Goal: Task Accomplishment & Management: Manage account settings

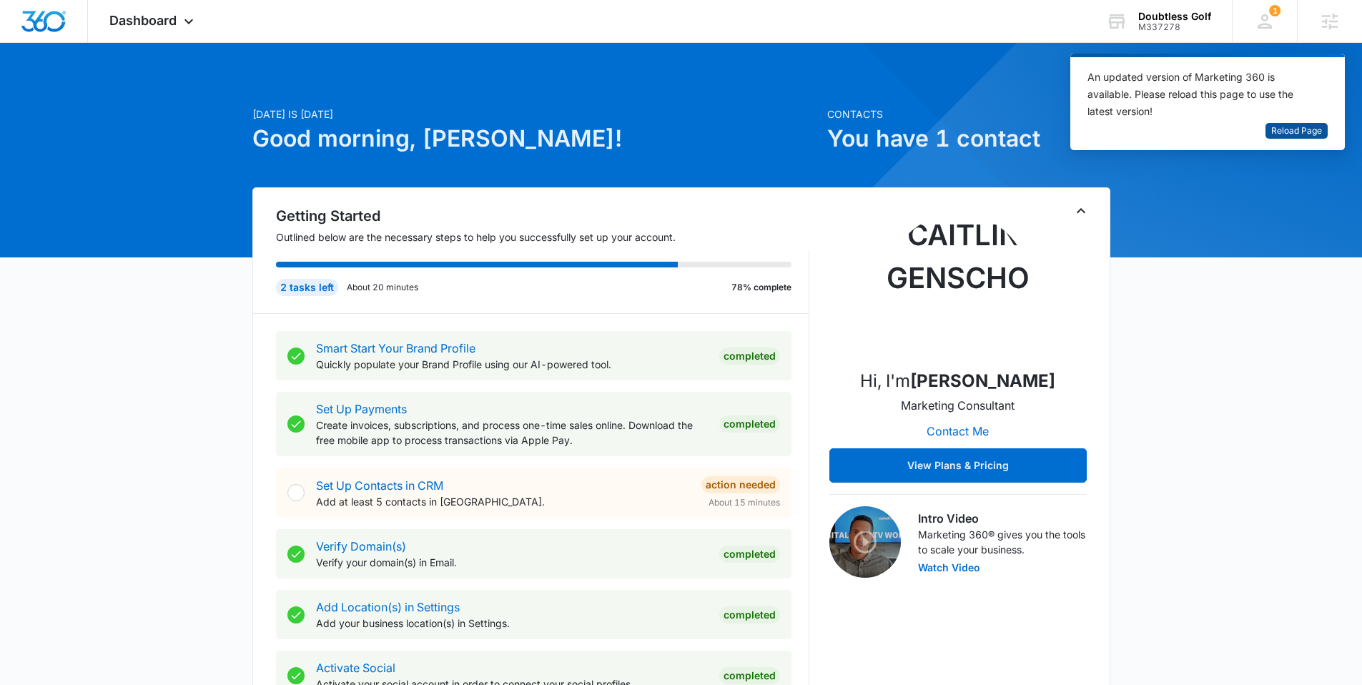
click at [1312, 132] on span "Reload Page" at bounding box center [1296, 131] width 51 height 14
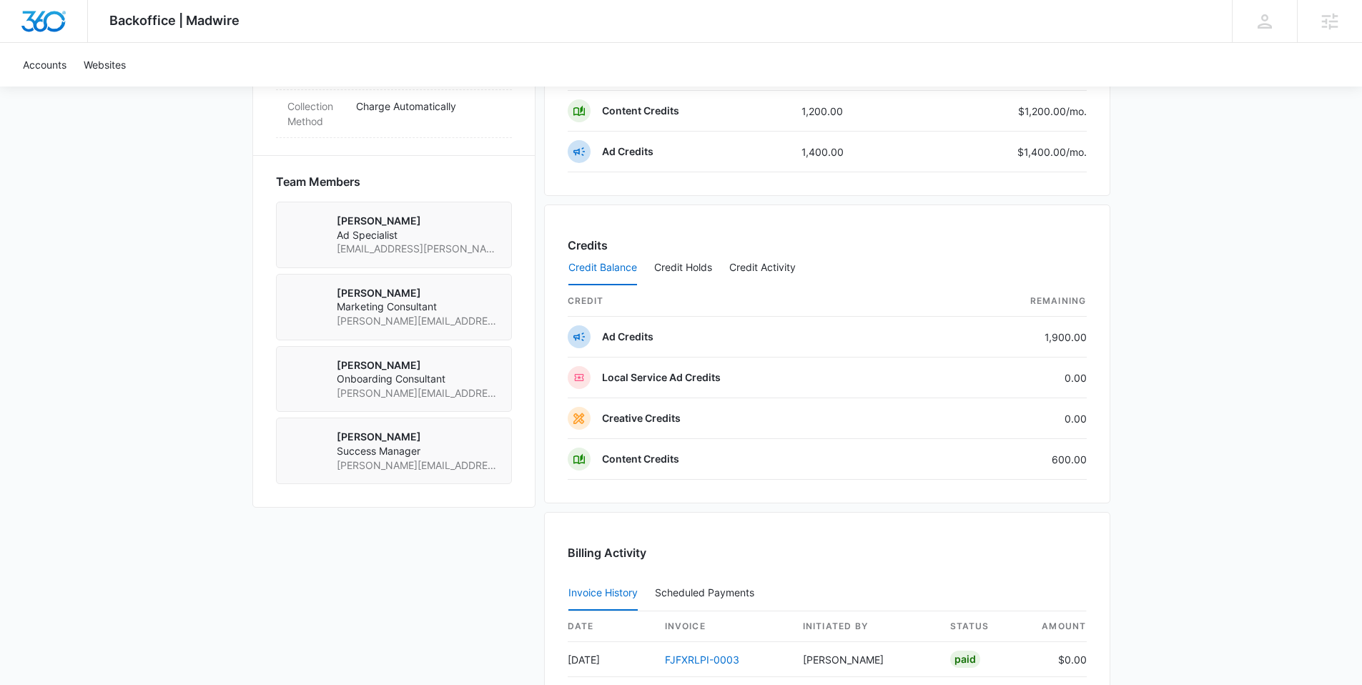
scroll to position [936, 0]
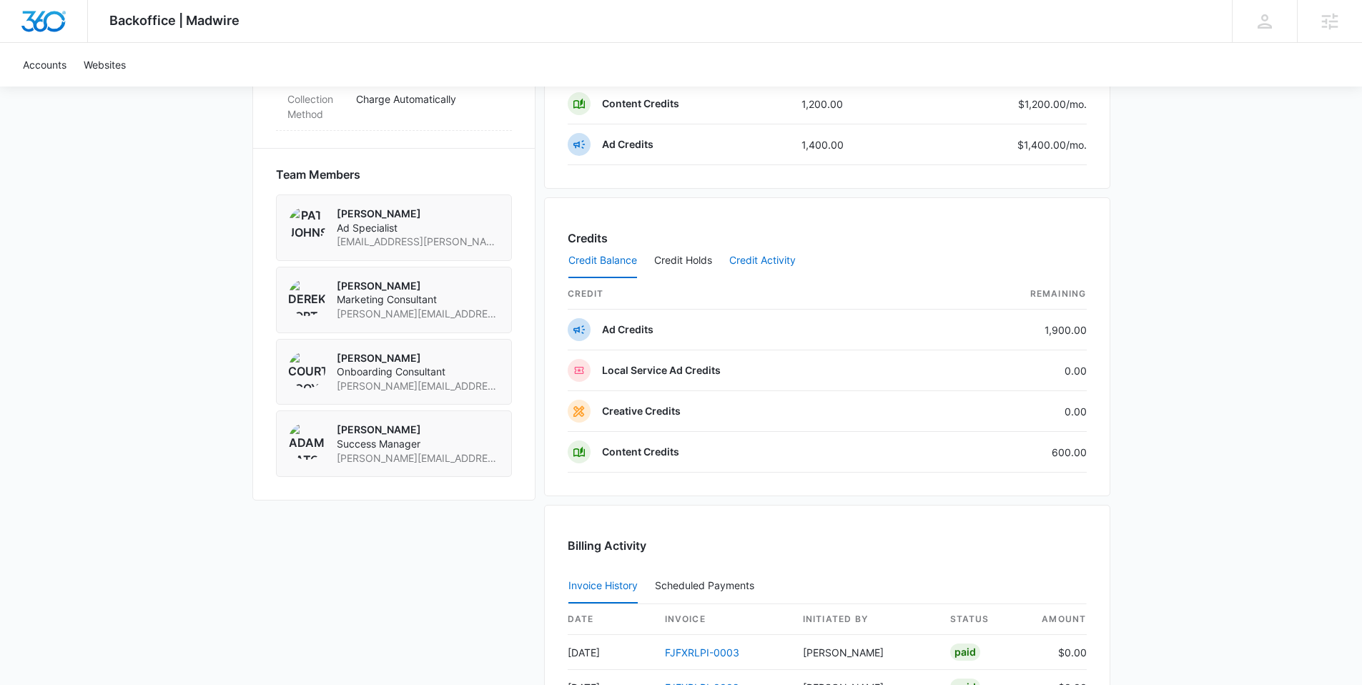
click at [752, 262] on button "Credit Activity" at bounding box center [762, 261] width 66 height 34
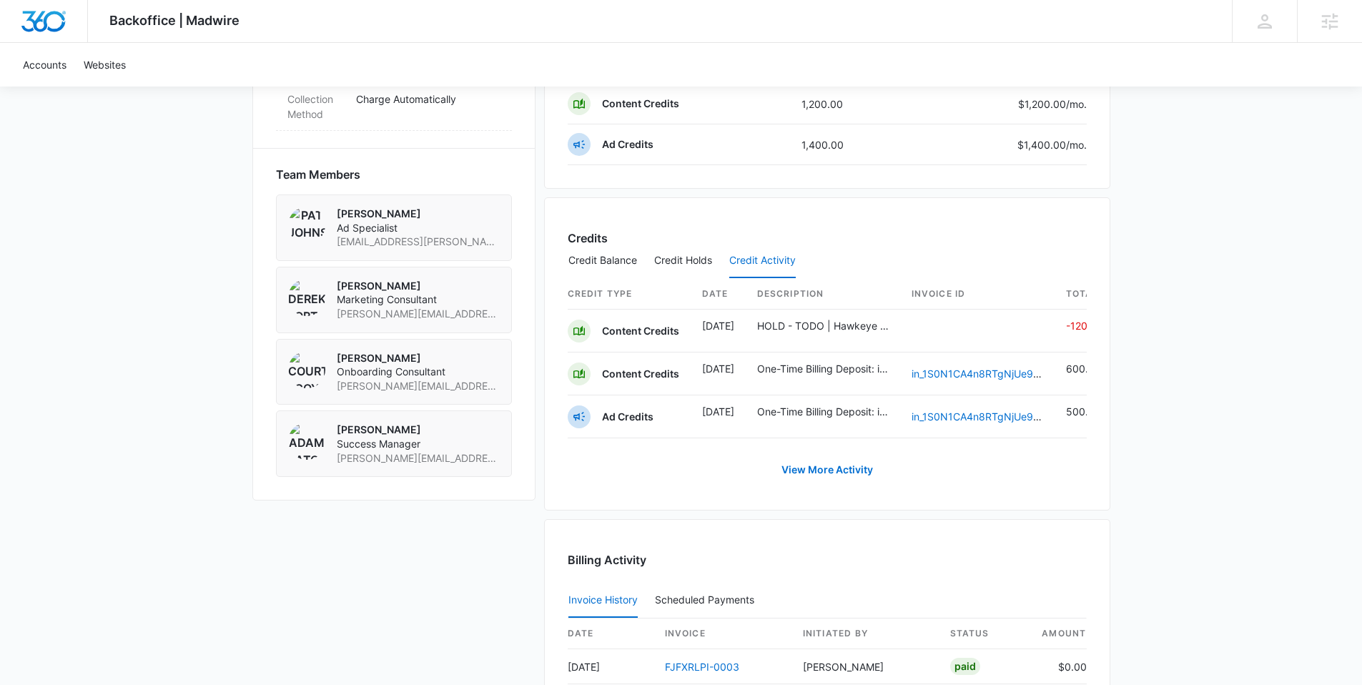
scroll to position [0, 23]
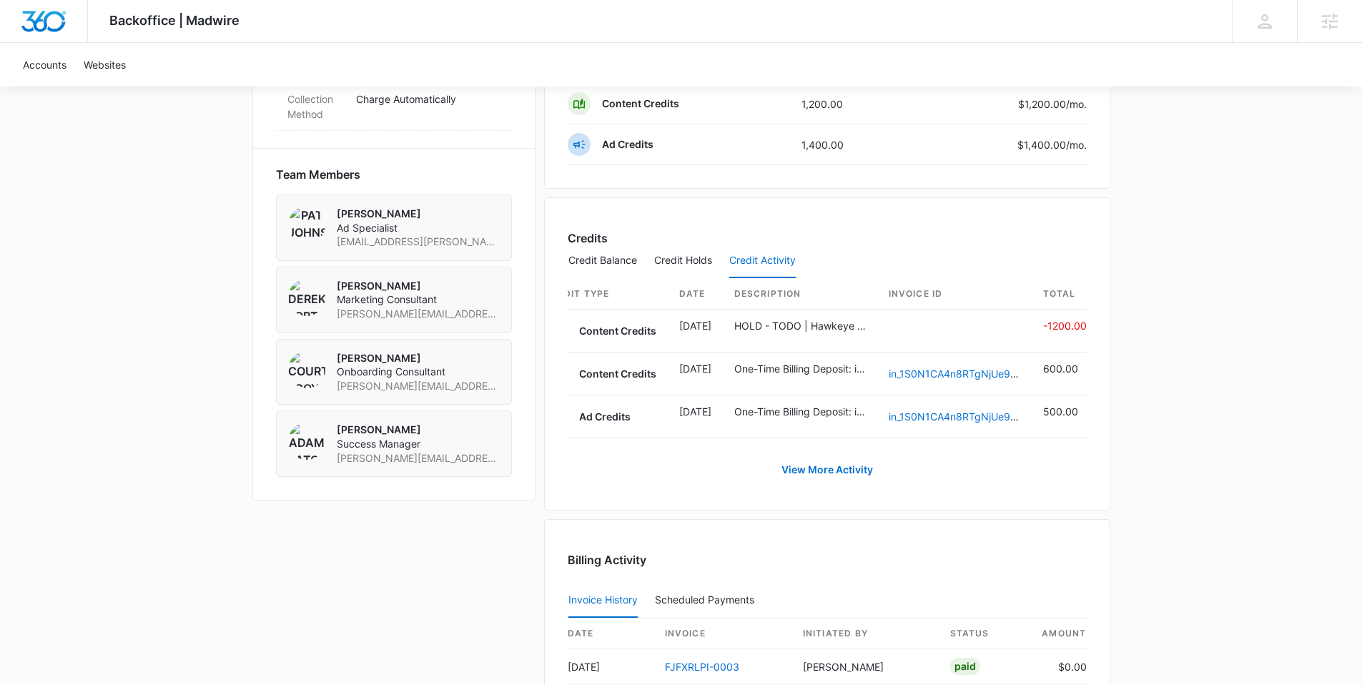
click at [841, 194] on div "Payment Method 1908 exp. 8/2028 Manage Subscriptions Pricing Page Marketing 360…" at bounding box center [827, 187] width 566 height 1560
drag, startPoint x: 847, startPoint y: 330, endPoint x: 880, endPoint y: 326, distance: 33.2
click at [850, 330] on p "HOLD - TODO | Hawkeye Construction LLC M336741 | W360 08/27/25" at bounding box center [800, 325] width 132 height 15
drag, startPoint x: 848, startPoint y: 327, endPoint x: 750, endPoint y: 322, distance: 98.8
click at [844, 327] on p "HOLD - TODO | Hawkeye Construction LLC M336741 | W360 08/27/25" at bounding box center [800, 325] width 132 height 15
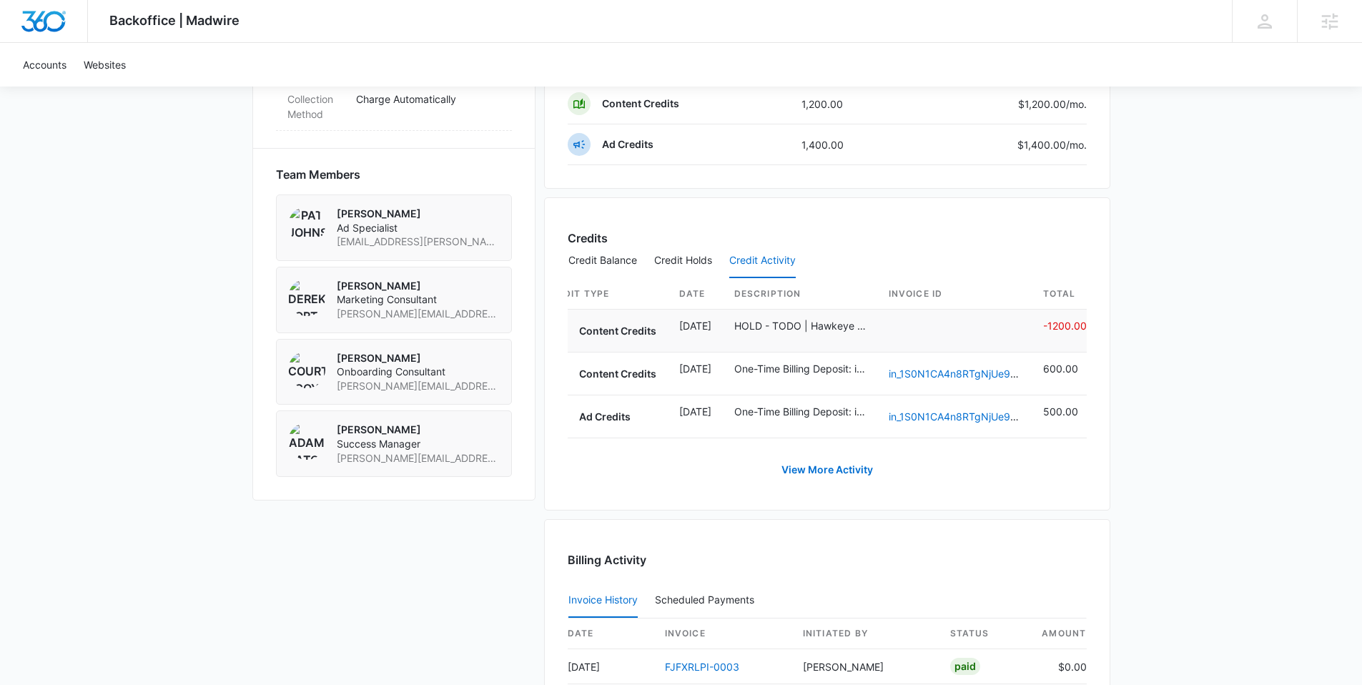
click at [664, 320] on td "Content Credits" at bounding box center [606, 330] width 123 height 43
click at [684, 258] on button "Credit Holds" at bounding box center [683, 261] width 58 height 34
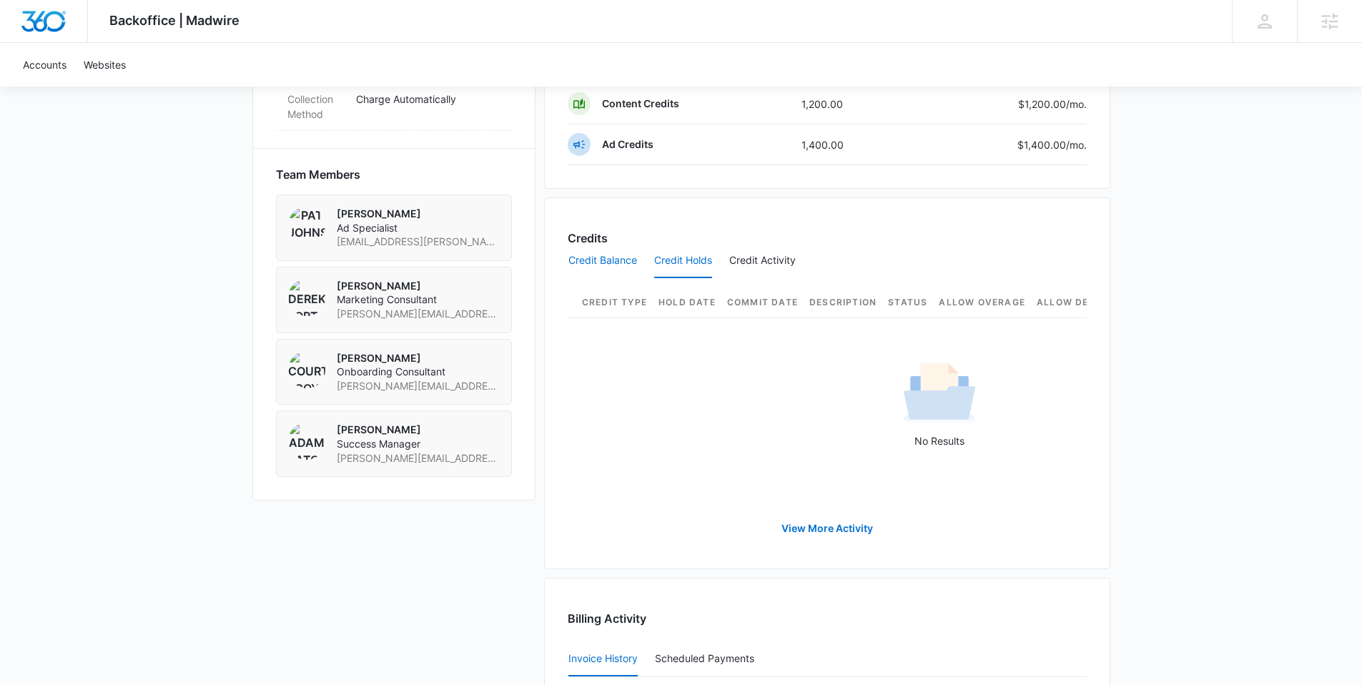
click at [600, 249] on button "Credit Balance" at bounding box center [602, 261] width 69 height 34
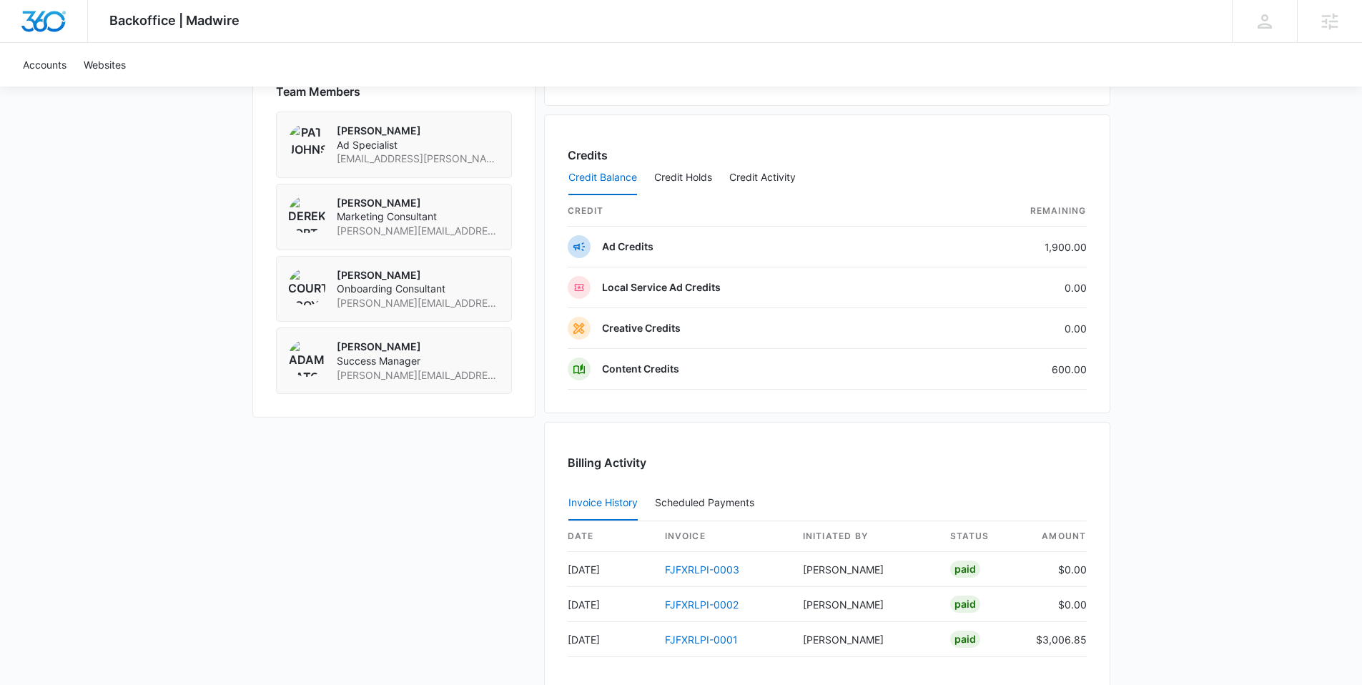
scroll to position [1014, 0]
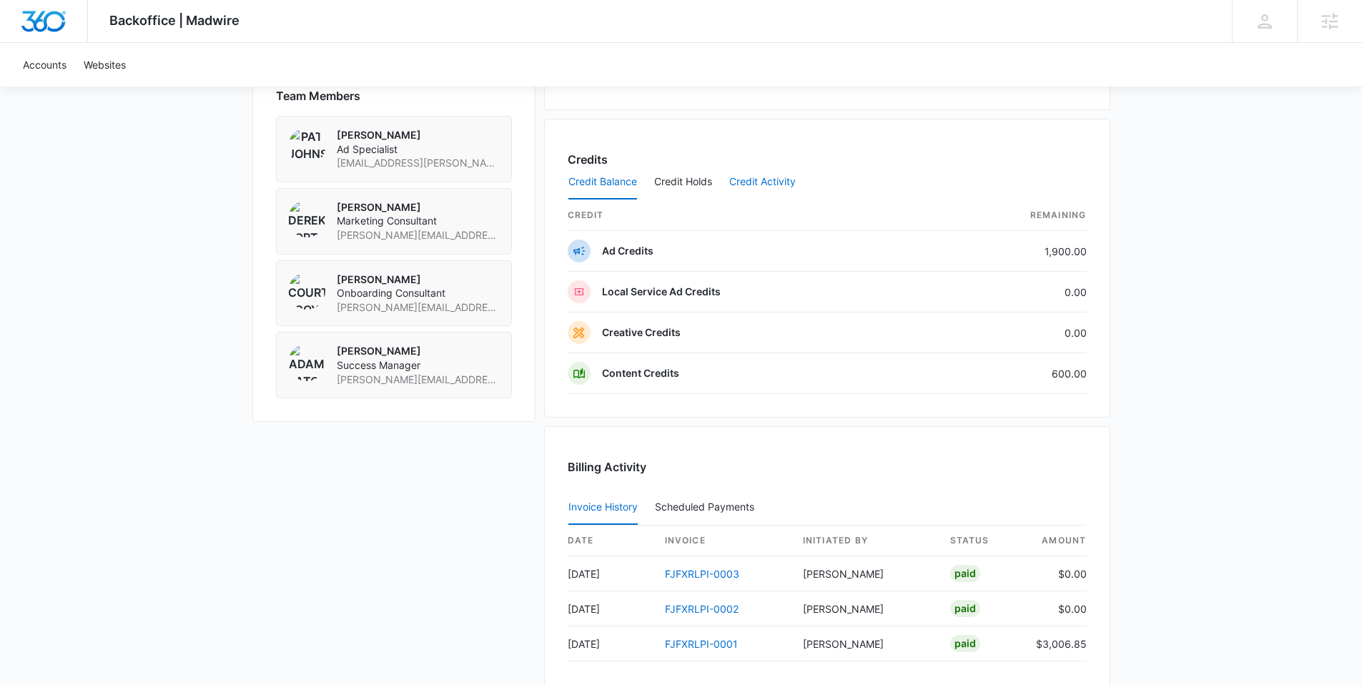
click at [744, 181] on button "Credit Activity" at bounding box center [762, 182] width 66 height 34
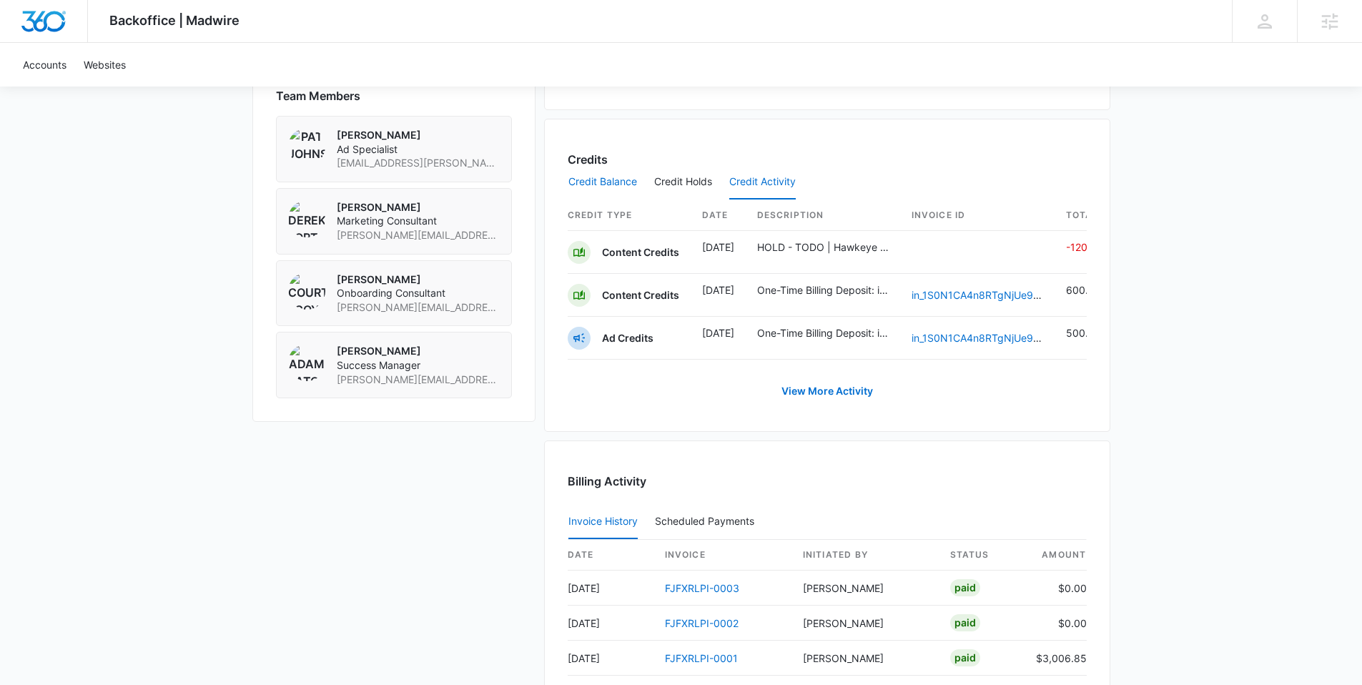
click at [618, 179] on button "Credit Balance" at bounding box center [602, 182] width 69 height 34
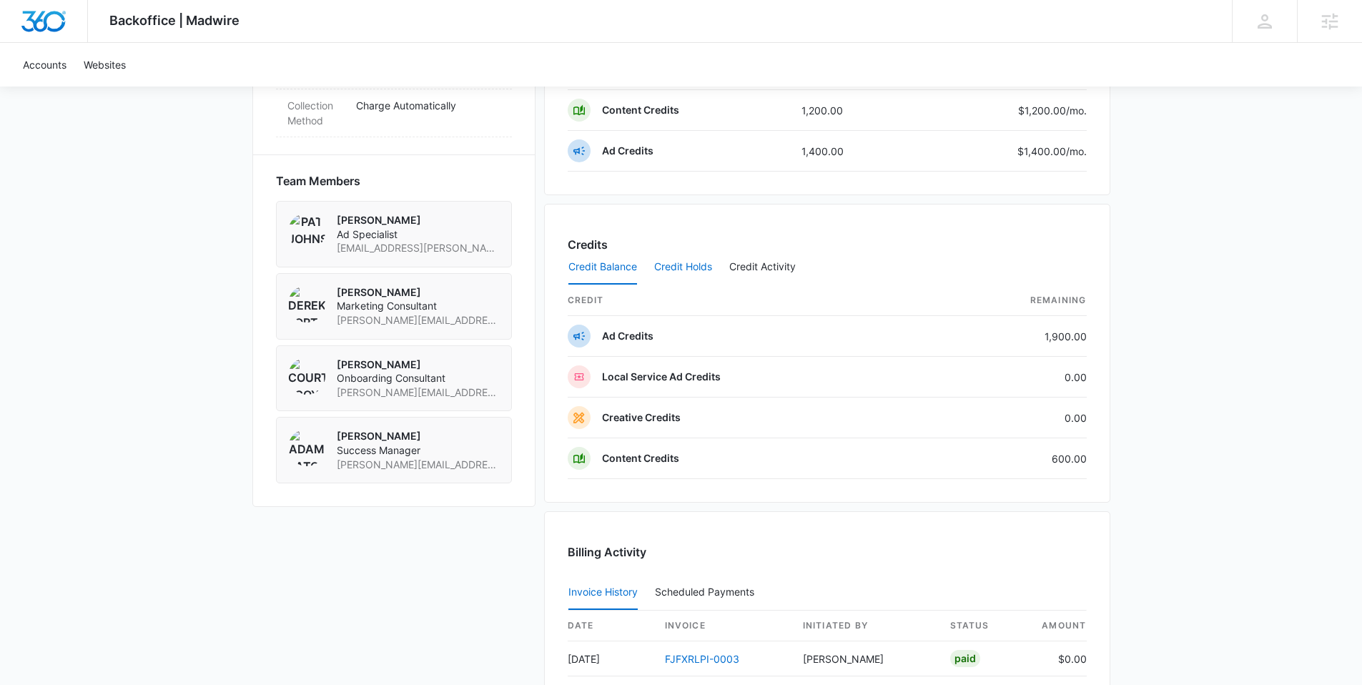
scroll to position [926, 0]
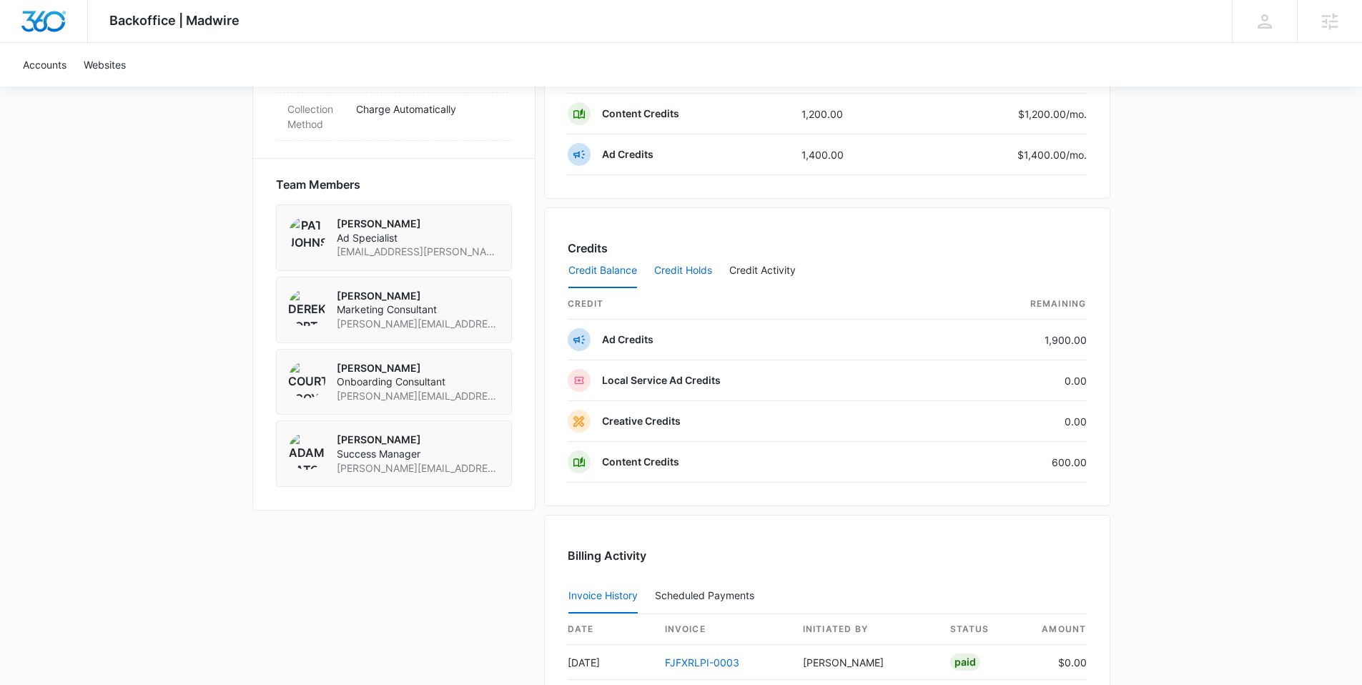
click at [684, 268] on button "Credit Holds" at bounding box center [683, 271] width 58 height 34
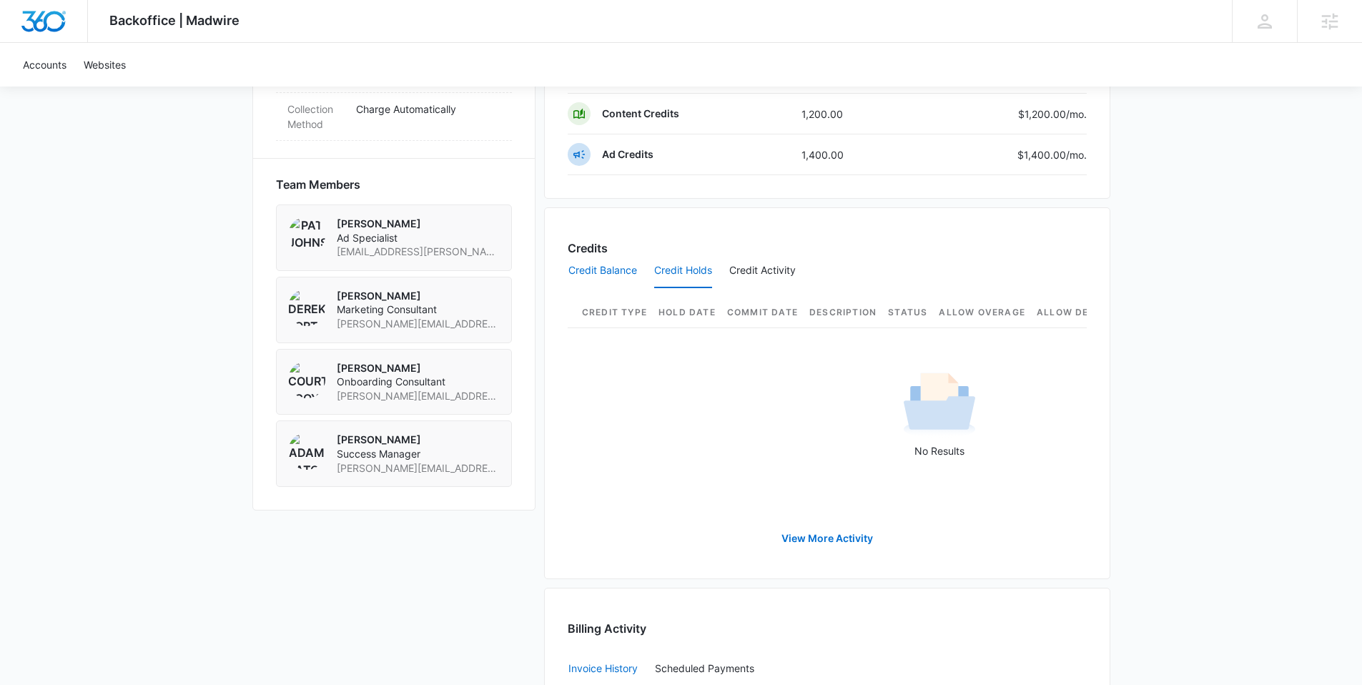
click at [604, 263] on button "Credit Balance" at bounding box center [602, 271] width 69 height 34
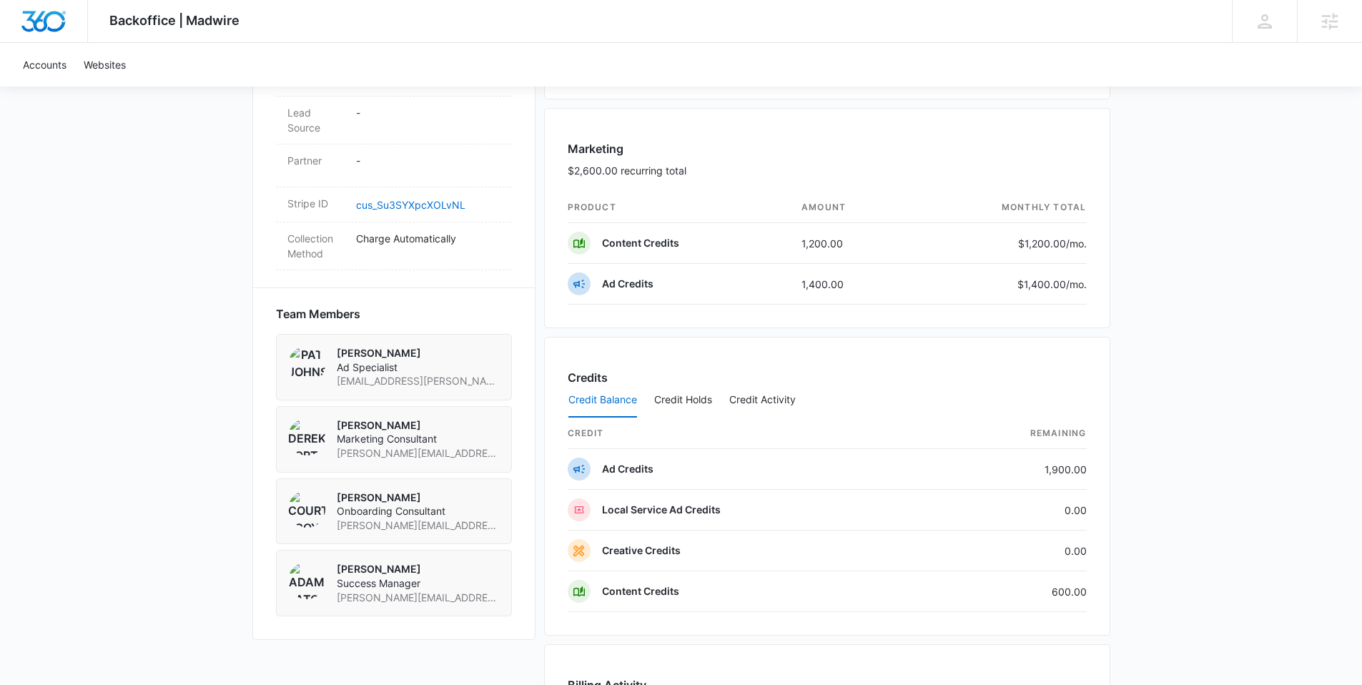
scroll to position [791, 0]
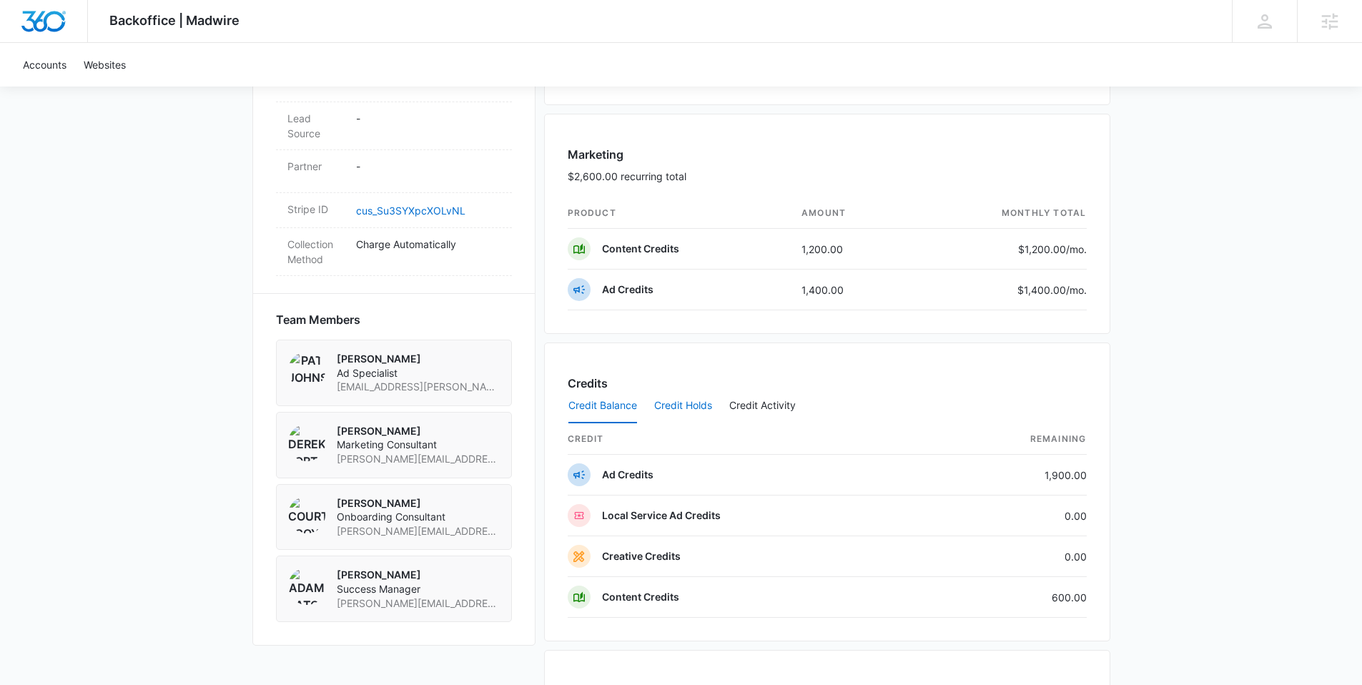
click at [687, 397] on button "Credit Holds" at bounding box center [683, 406] width 58 height 34
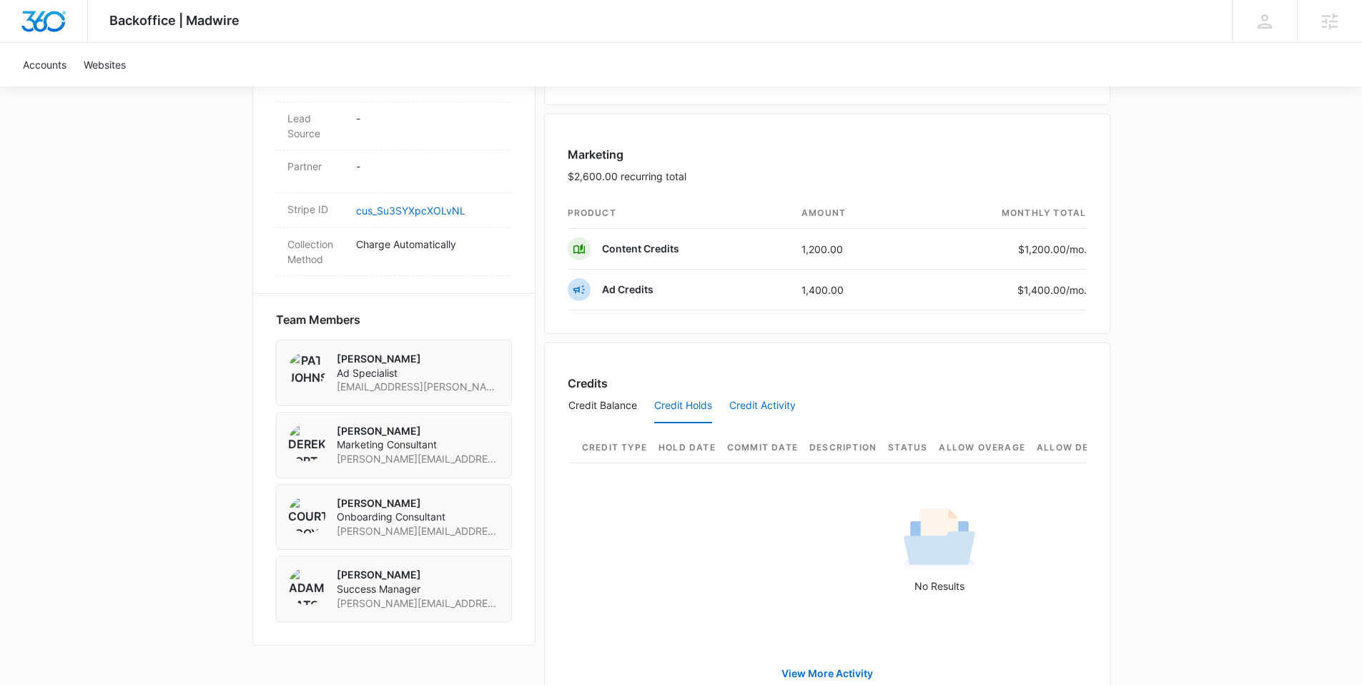
click at [745, 411] on button "Credit Activity" at bounding box center [762, 406] width 66 height 34
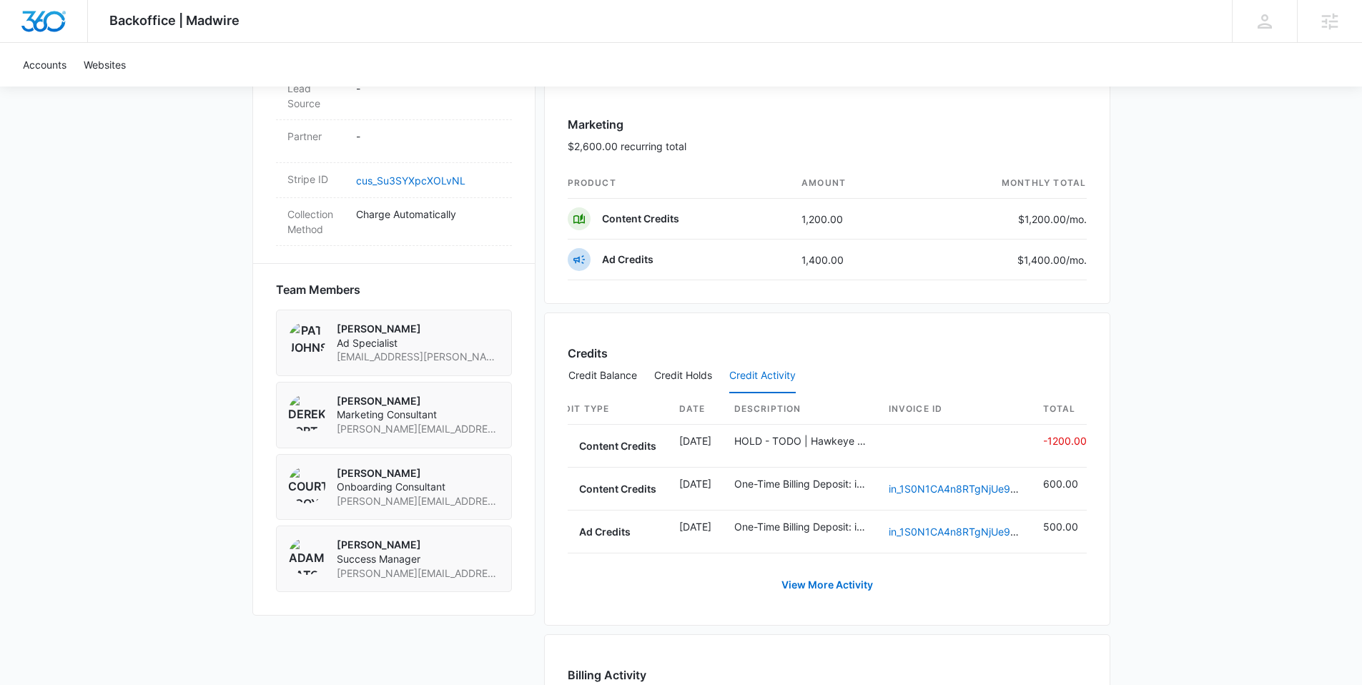
scroll to position [0, 0]
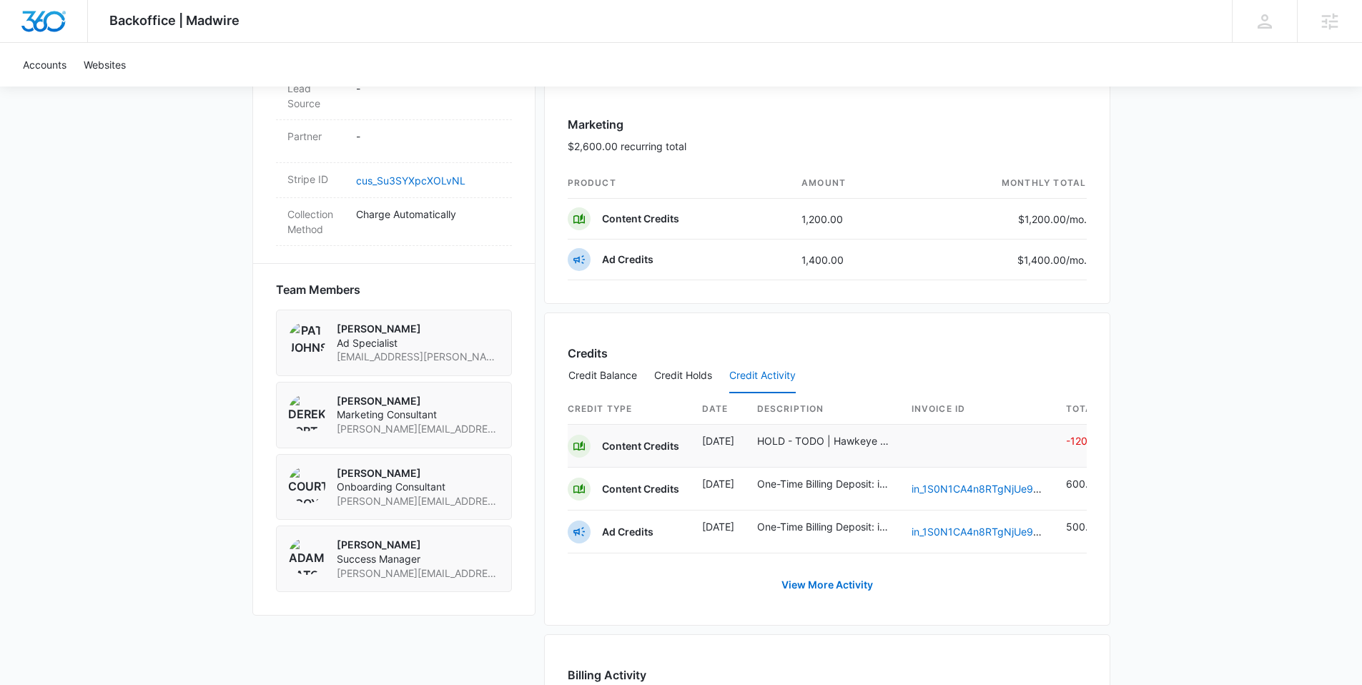
click at [810, 445] on p "HOLD - TODO | Hawkeye Construction LLC M336741 | W360 08/27/25" at bounding box center [823, 440] width 132 height 15
click at [615, 369] on button "Credit Balance" at bounding box center [602, 376] width 69 height 34
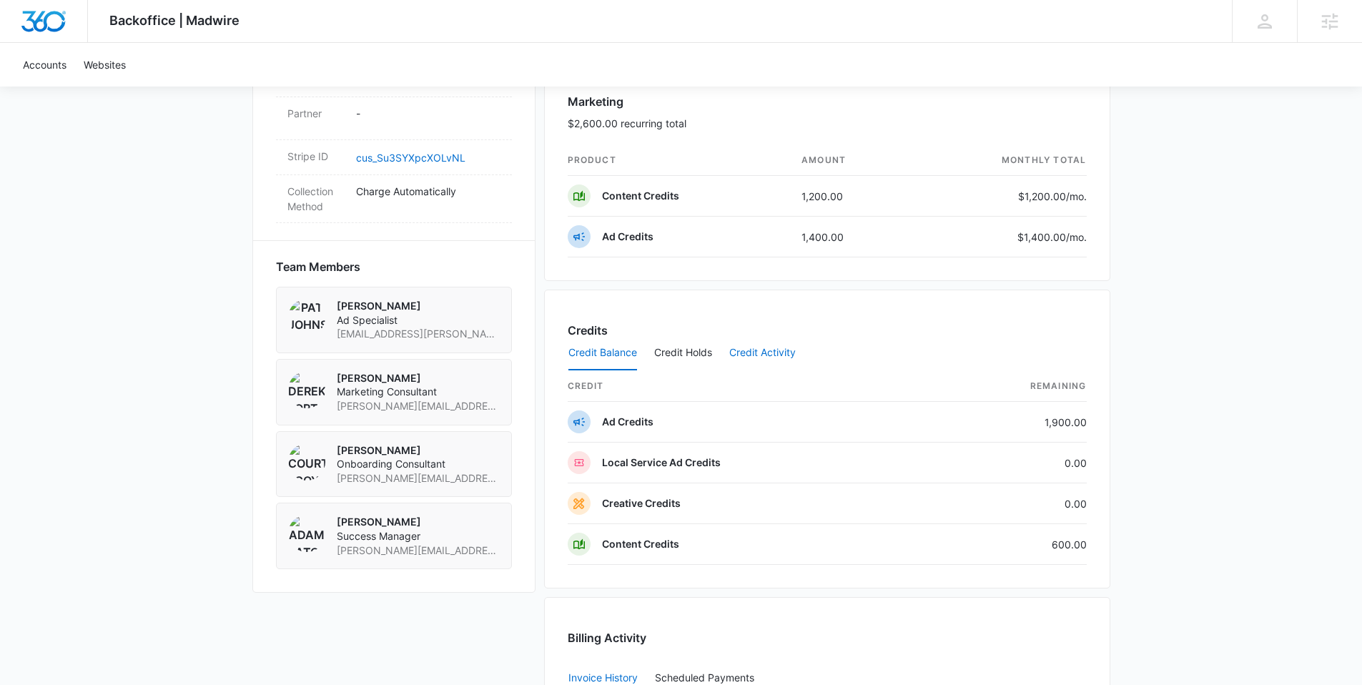
scroll to position [843, 0]
click at [763, 342] on button "Credit Activity" at bounding box center [762, 353] width 66 height 34
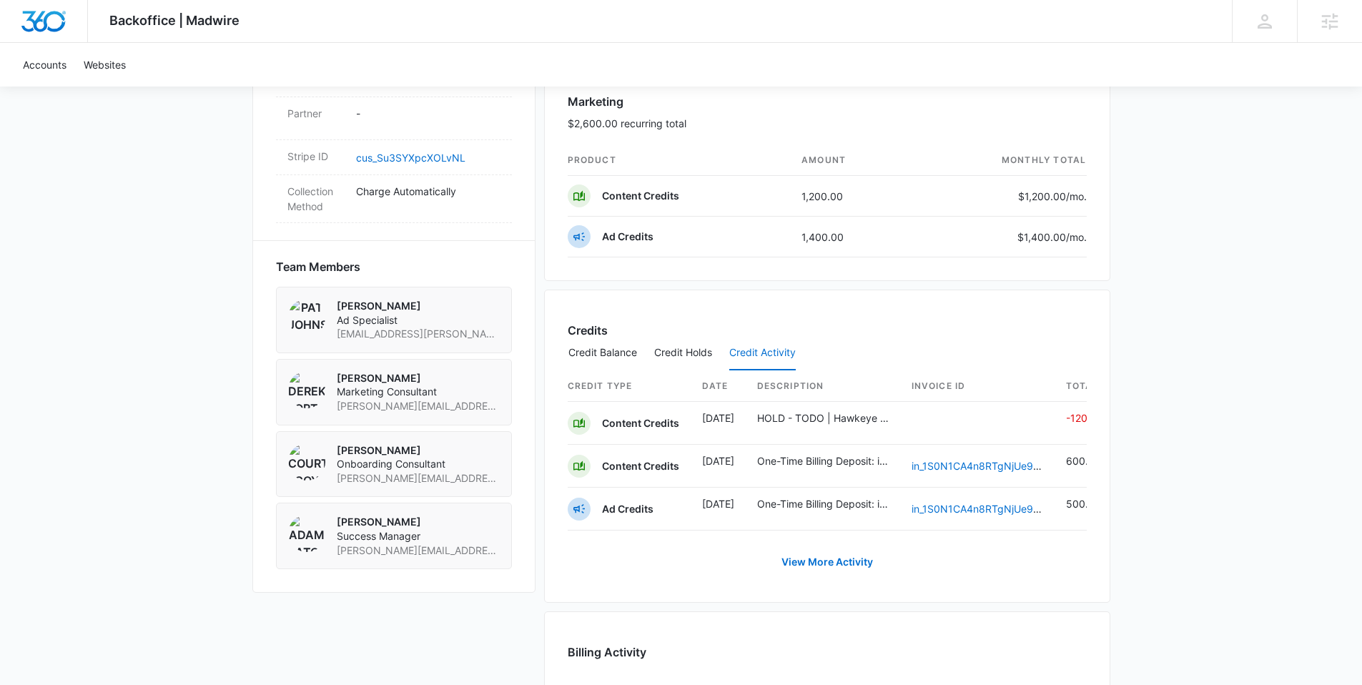
scroll to position [0, 23]
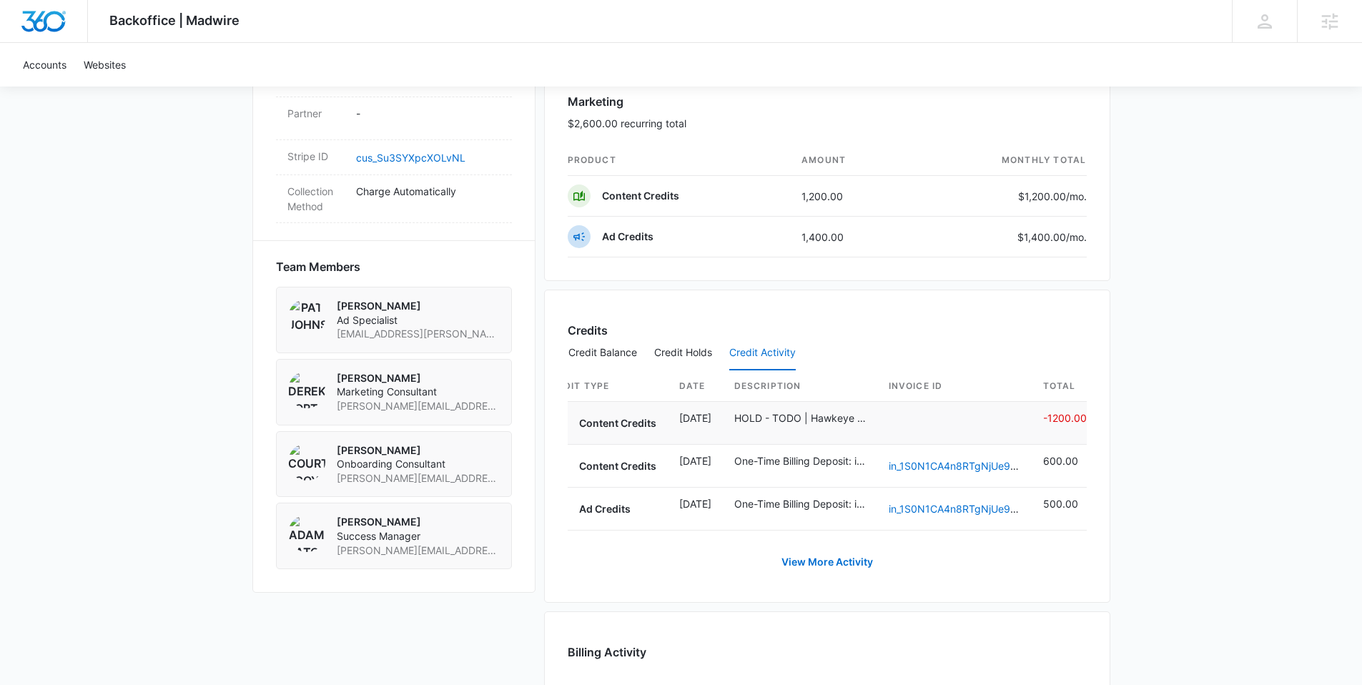
click at [786, 415] on p "HOLD - TODO | Hawkeye Construction LLC M336741 | W360 08/27/25" at bounding box center [800, 417] width 132 height 15
drag, startPoint x: 729, startPoint y: 415, endPoint x: 674, endPoint y: 415, distance: 55.0
click at [726, 415] on td "HOLD - TODO | Hawkeye Construction LLC M336741 | W360 08/27/25" at bounding box center [800, 423] width 154 height 43
drag, startPoint x: 673, startPoint y: 415, endPoint x: 600, endPoint y: 416, distance: 72.9
click at [673, 415] on td "Aug 29" at bounding box center [695, 423] width 55 height 43
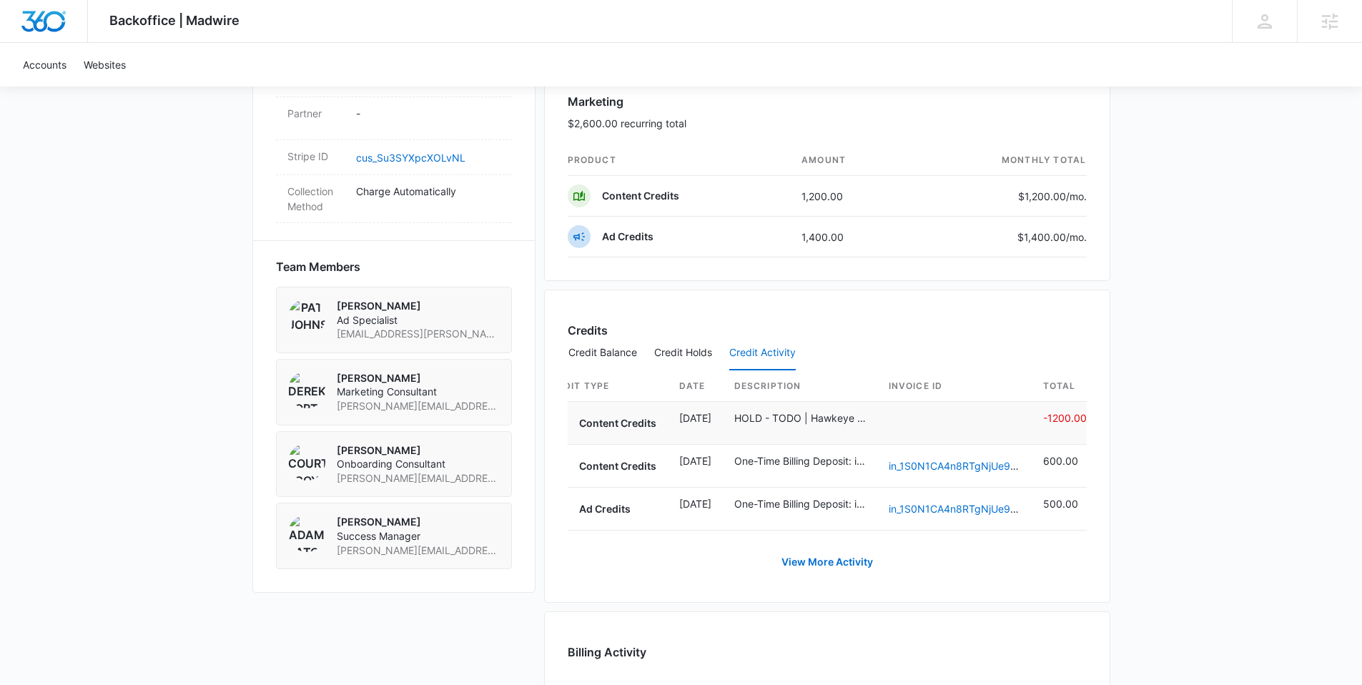
click at [600, 416] on p "Content Credits" at bounding box center [617, 423] width 77 height 14
click at [808, 565] on link "View More Activity" at bounding box center [827, 562] width 120 height 34
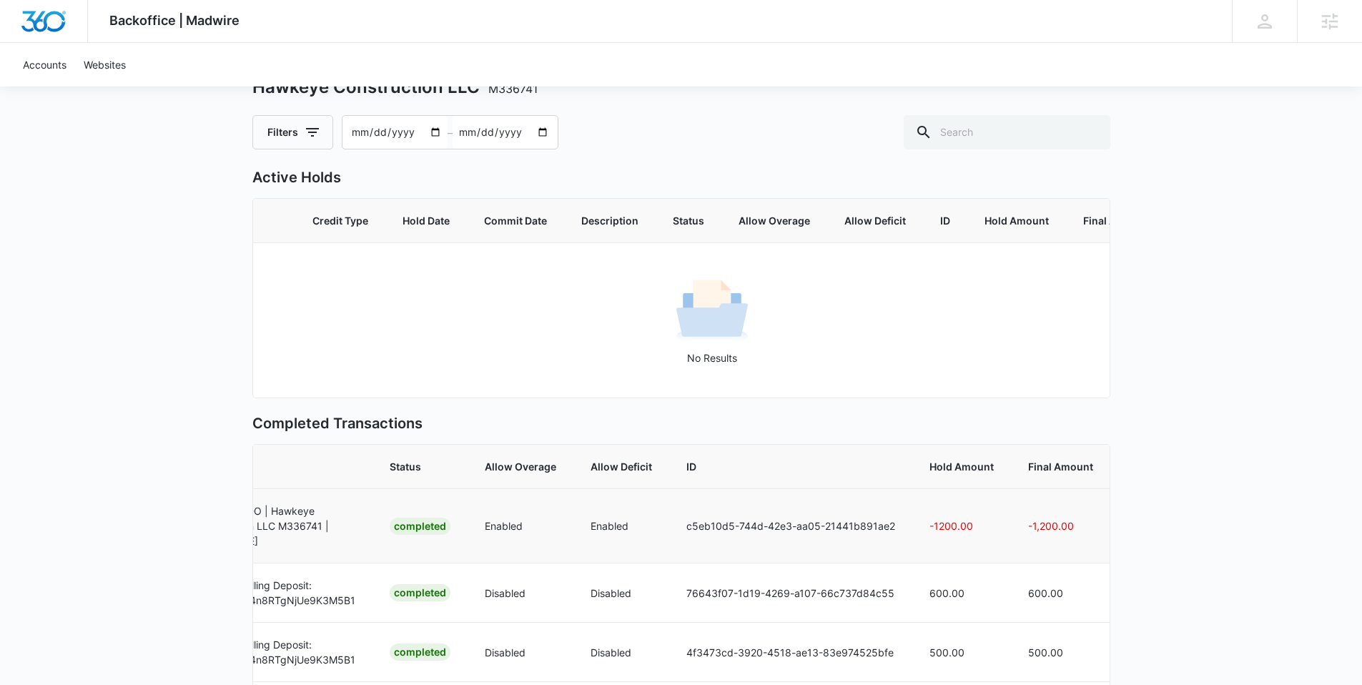
scroll to position [59, 0]
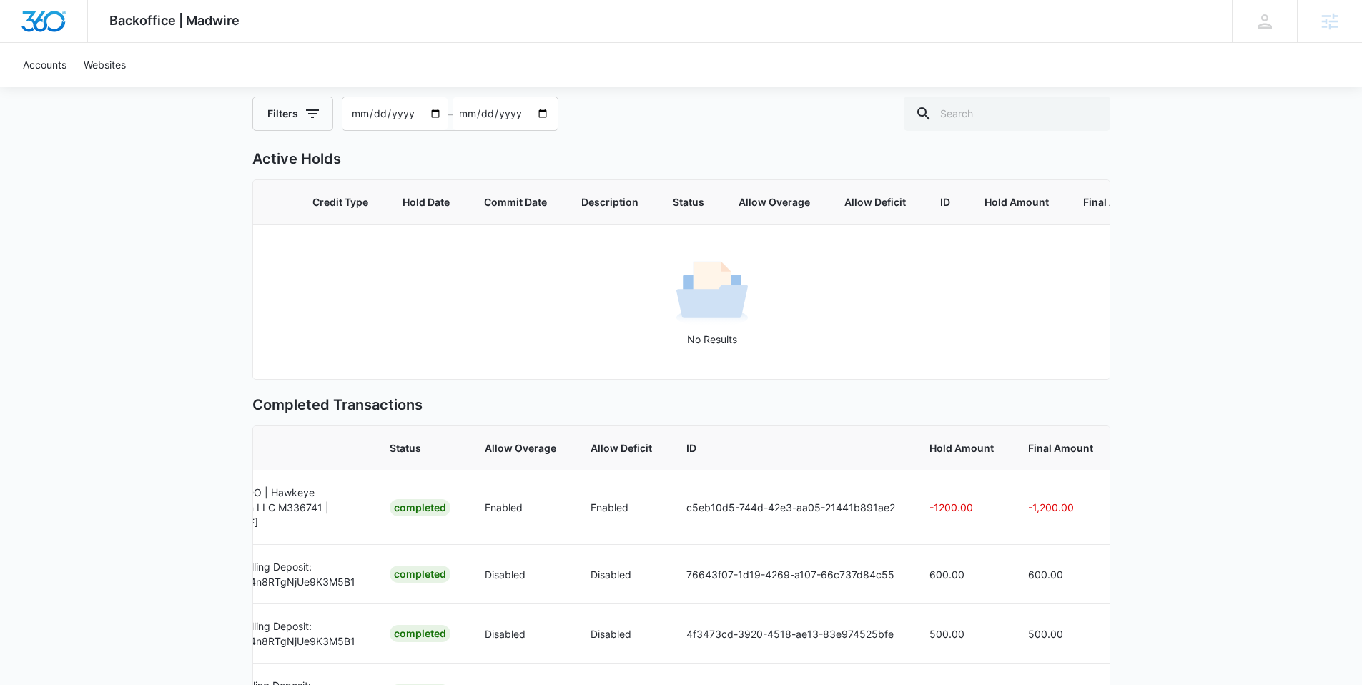
scroll to position [294, 0]
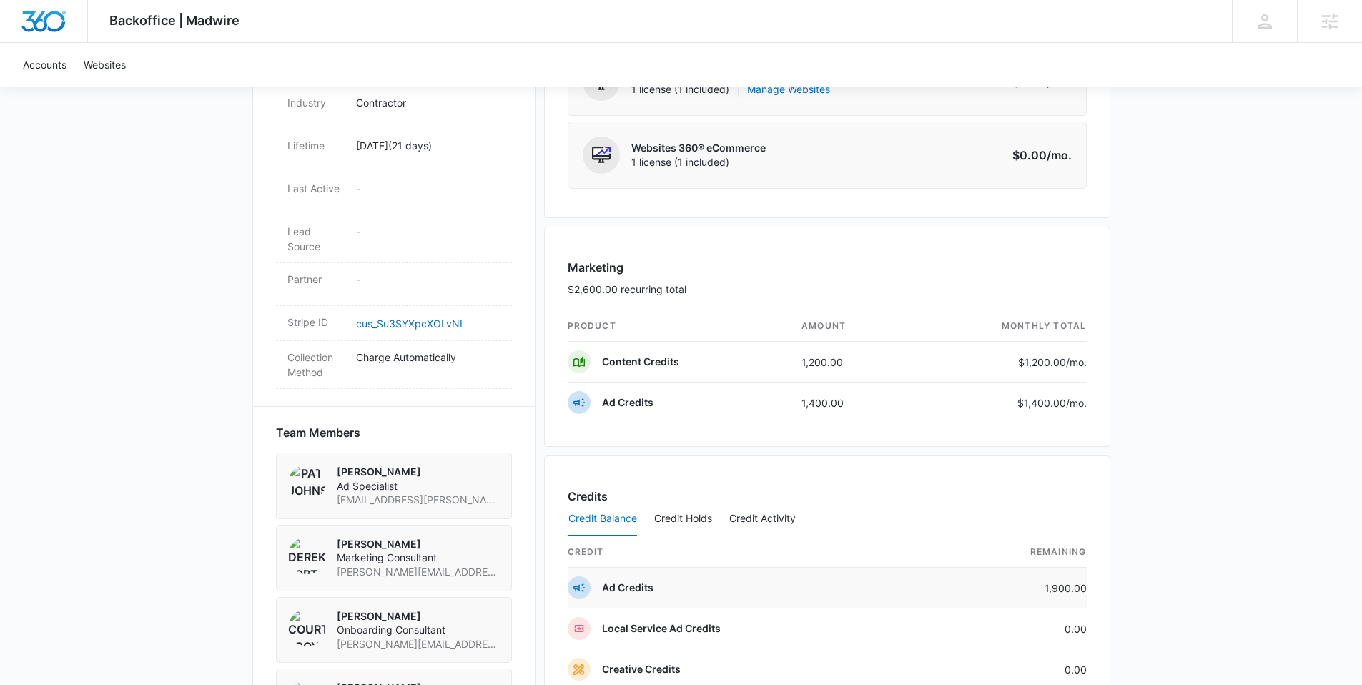
scroll to position [808, 0]
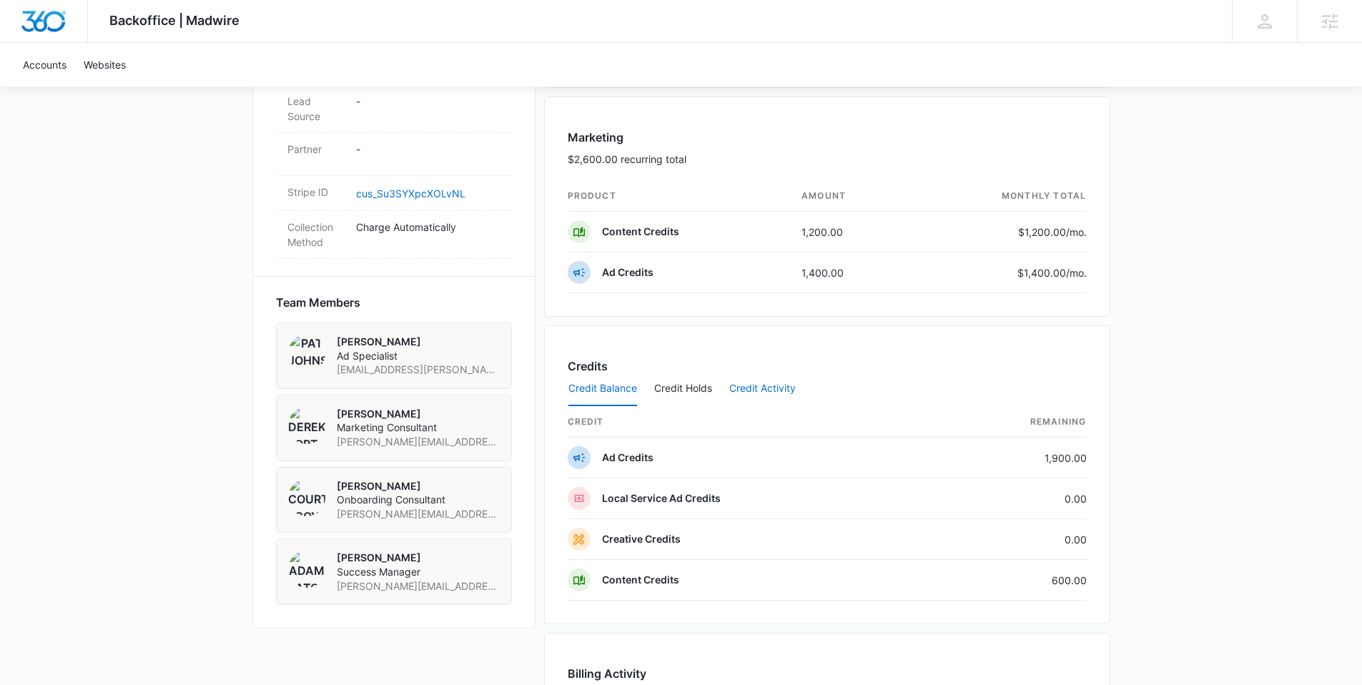
click at [775, 395] on button "Credit Activity" at bounding box center [762, 389] width 66 height 34
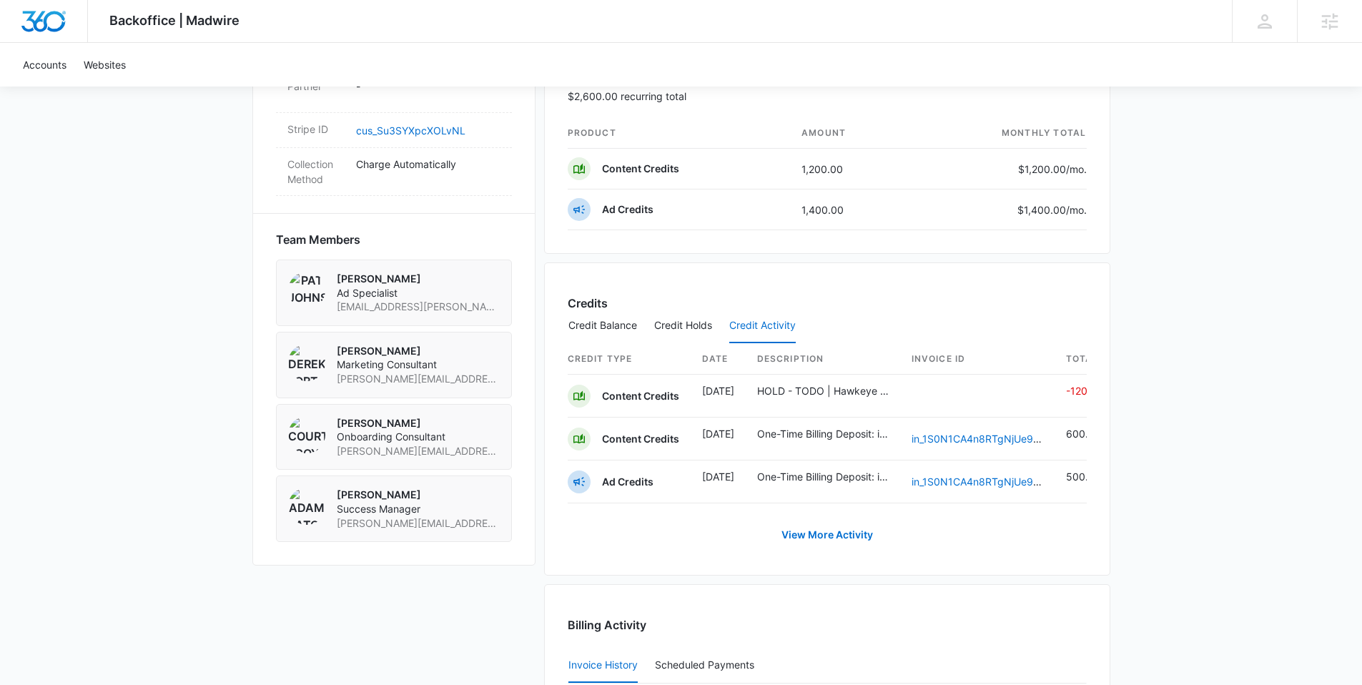
scroll to position [878, 0]
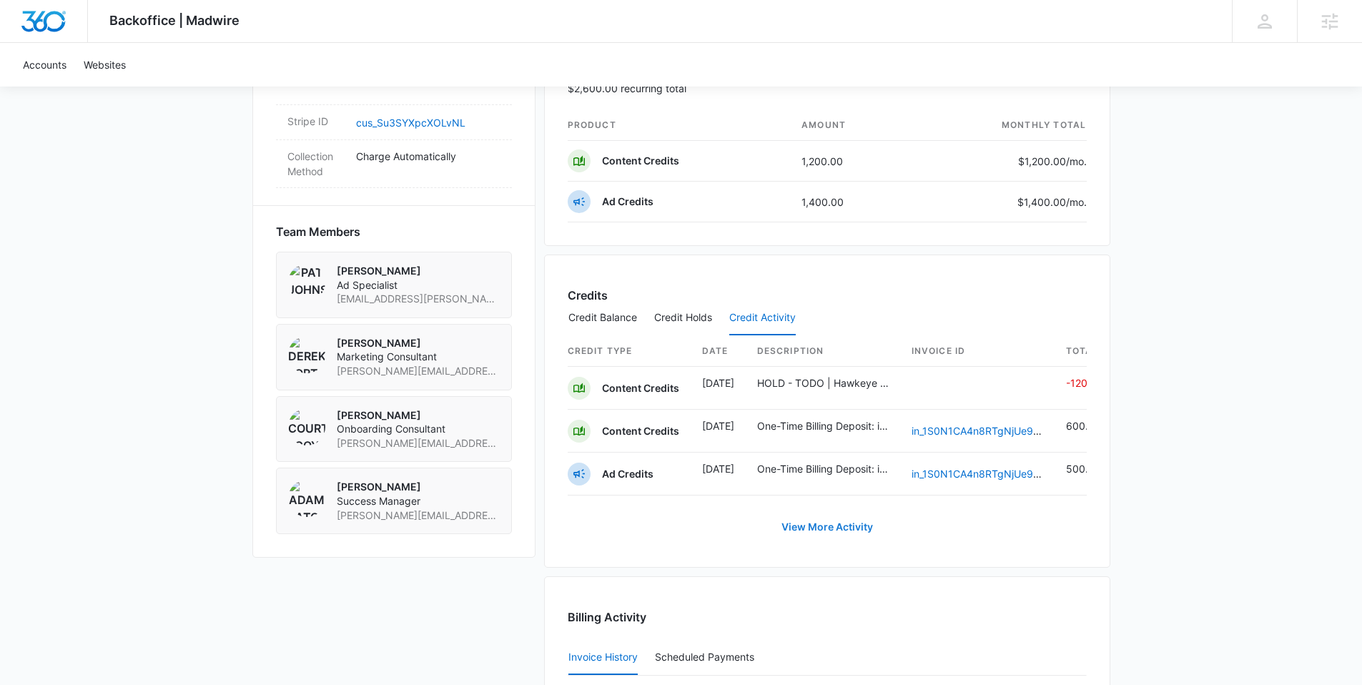
click at [835, 537] on link "View More Activity" at bounding box center [827, 527] width 120 height 34
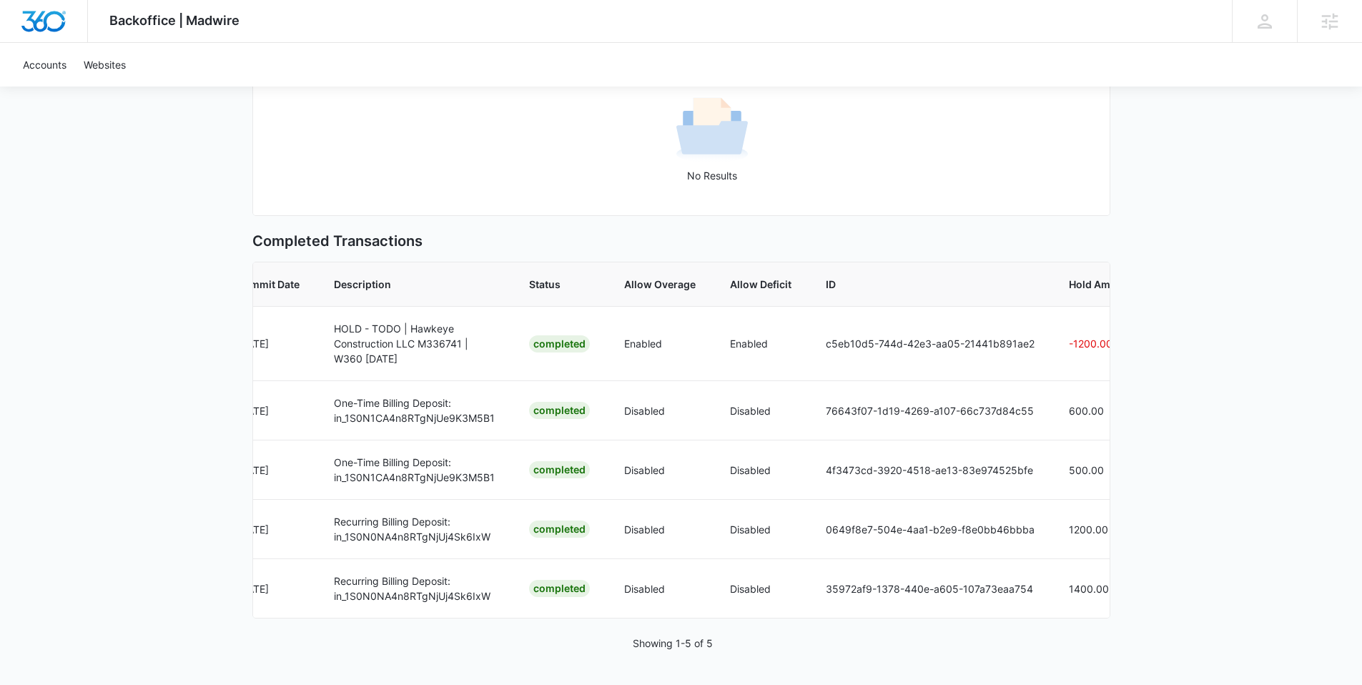
scroll to position [0, 326]
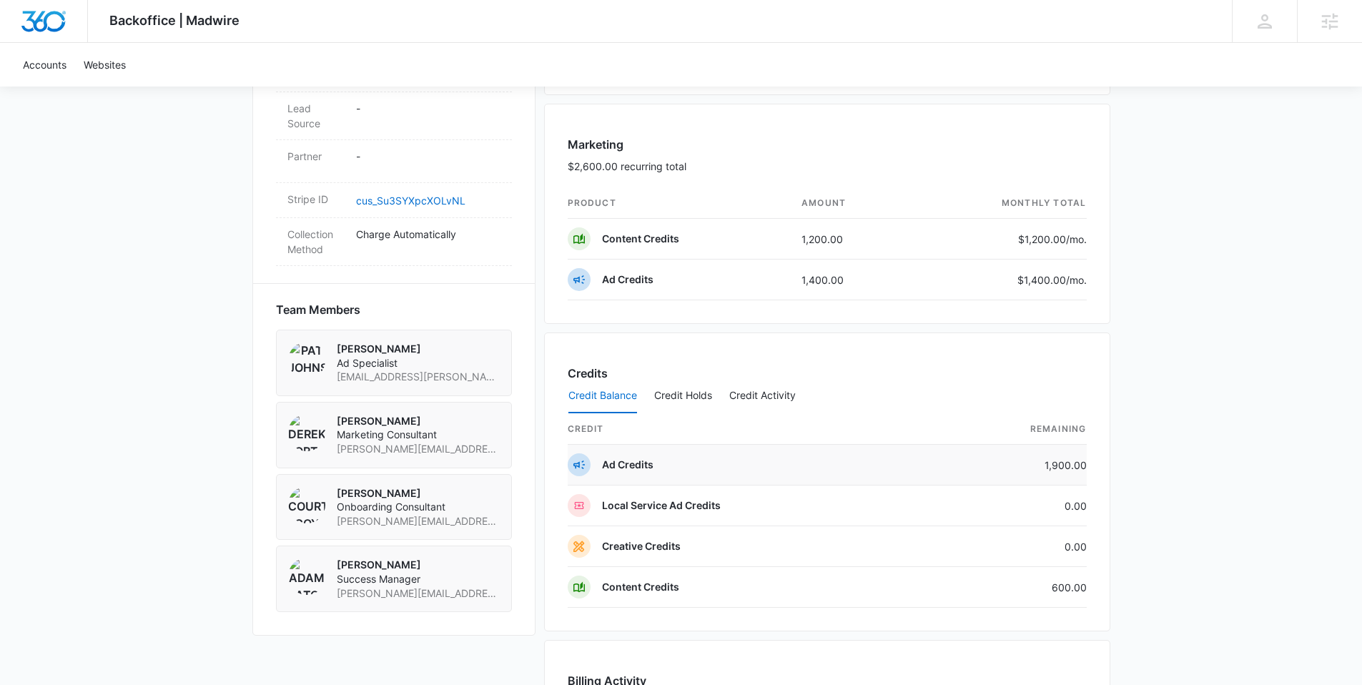
scroll to position [818, 0]
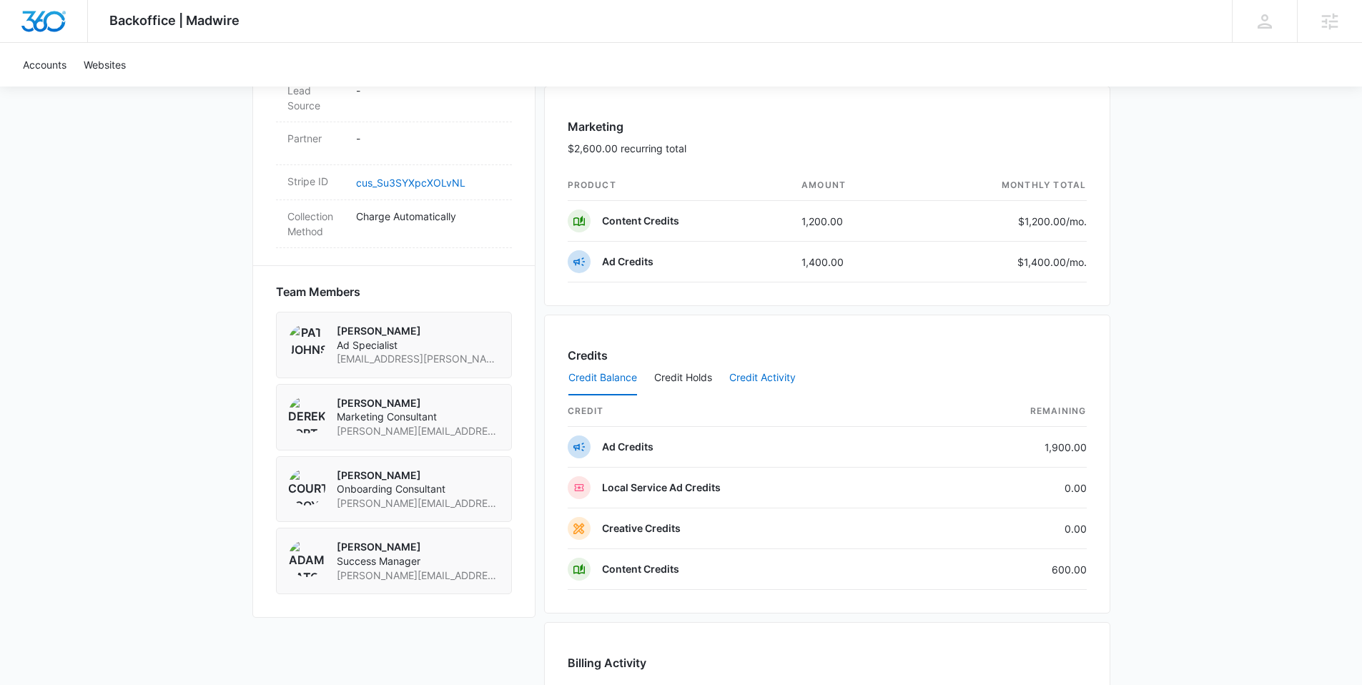
click at [781, 375] on button "Credit Activity" at bounding box center [762, 378] width 66 height 34
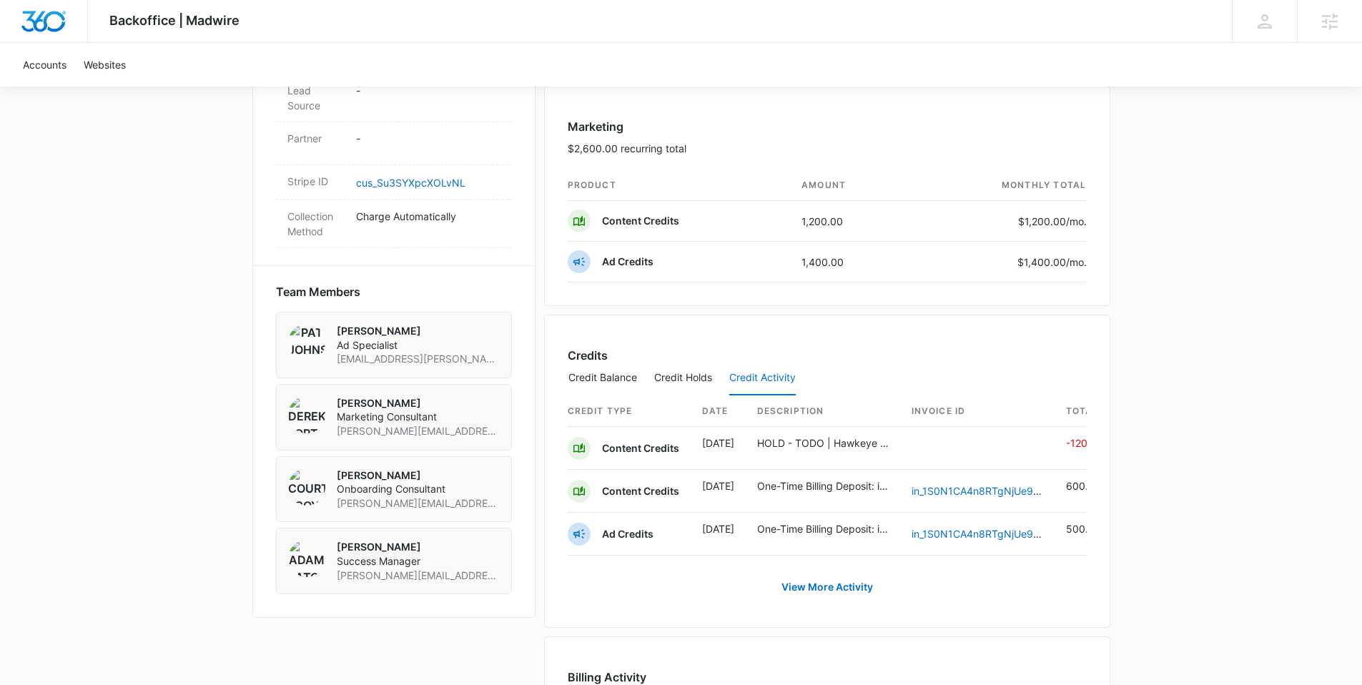
scroll to position [0, 23]
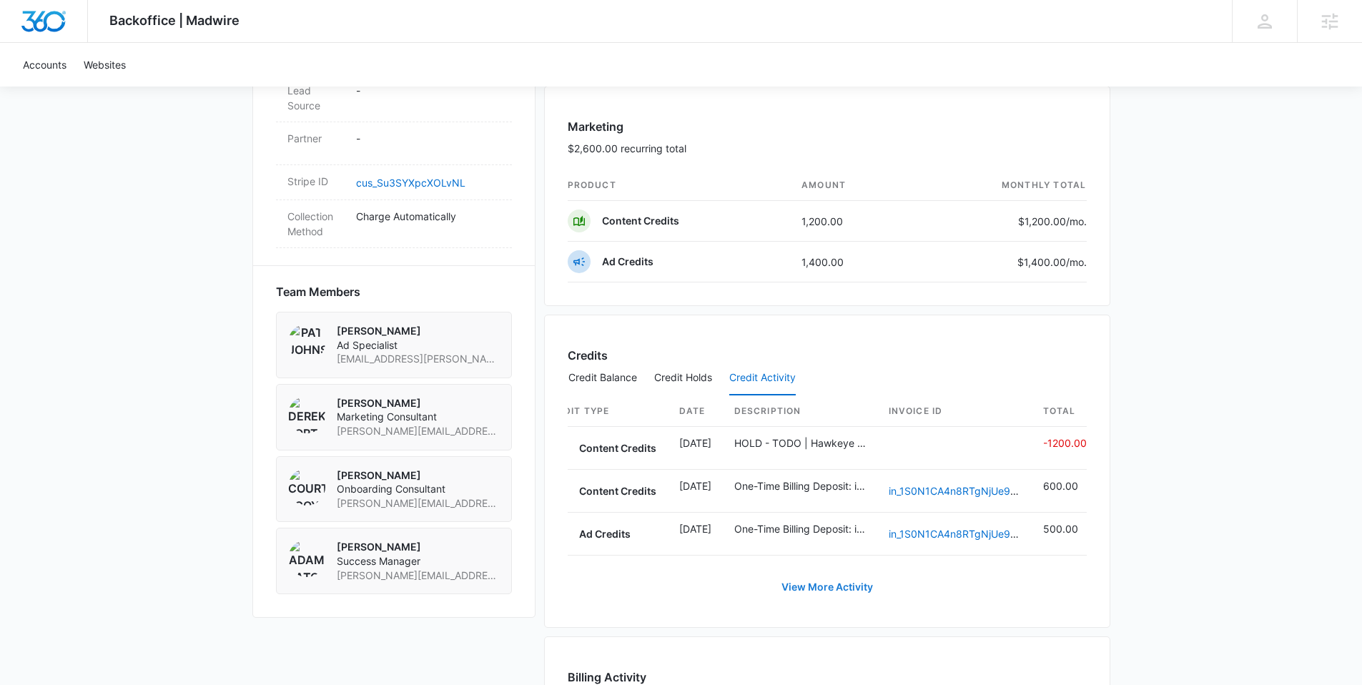
click at [821, 591] on link "View More Activity" at bounding box center [827, 587] width 120 height 34
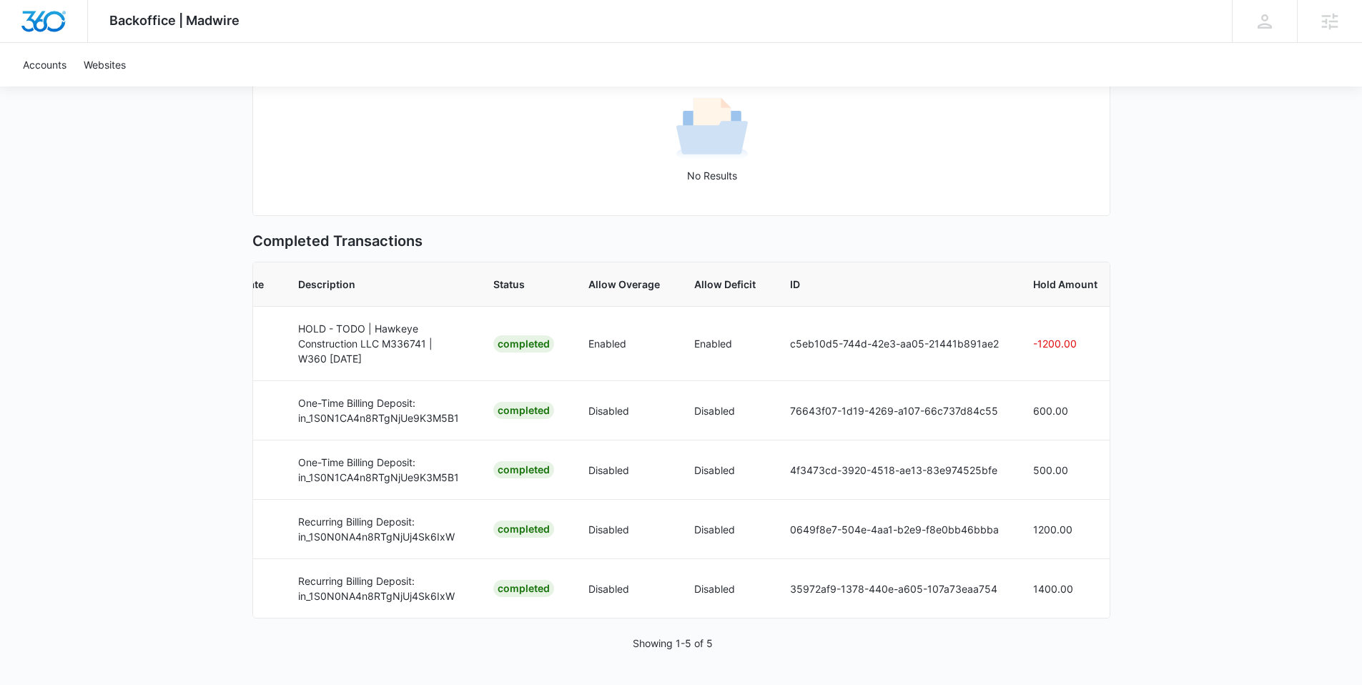
scroll to position [0, 442]
